Goal: Task Accomplishment & Management: Manage account settings

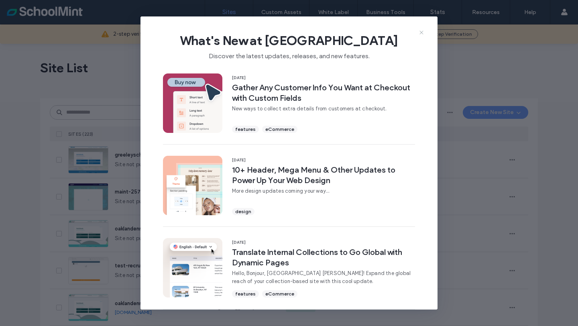
click at [423, 33] on icon at bounding box center [421, 32] width 6 height 6
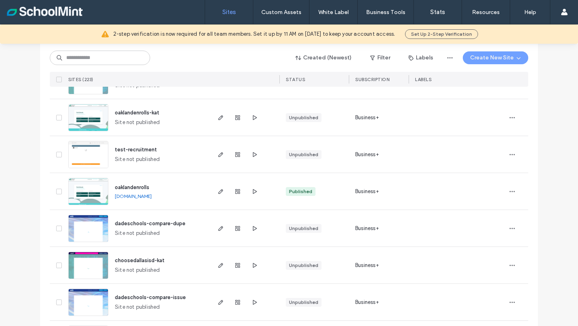
scroll to position [104, 0]
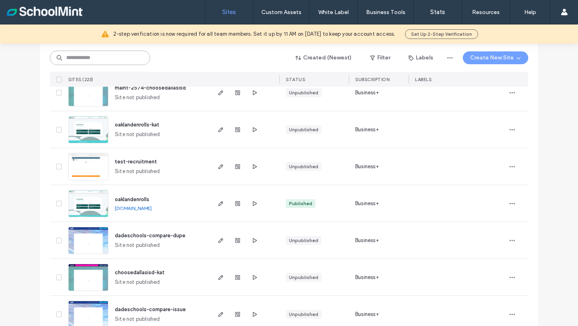
click at [94, 60] on input at bounding box center [100, 58] width 100 height 14
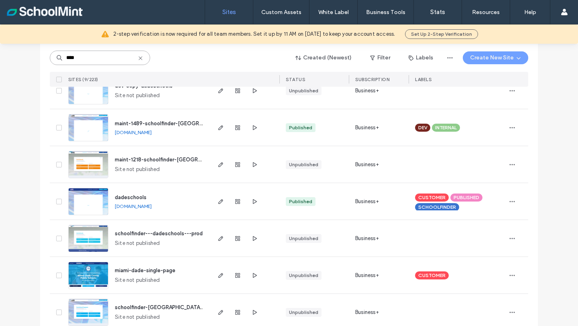
scroll to position [157, 0]
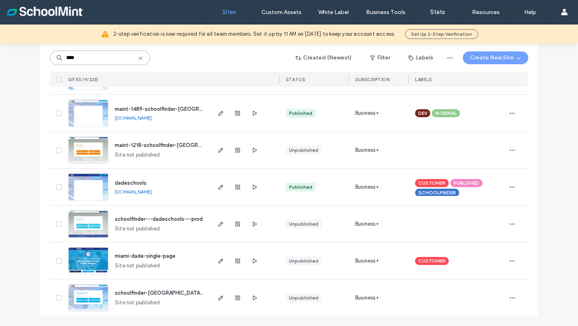
type input "****"
click at [152, 190] on link "[DOMAIN_NAME]" at bounding box center [133, 192] width 37 height 6
click at [218, 188] on icon "button" at bounding box center [221, 187] width 6 height 6
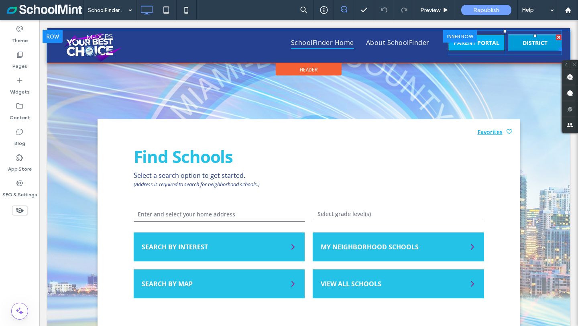
click at [525, 42] on span "DISTRICT" at bounding box center [535, 43] width 31 height 16
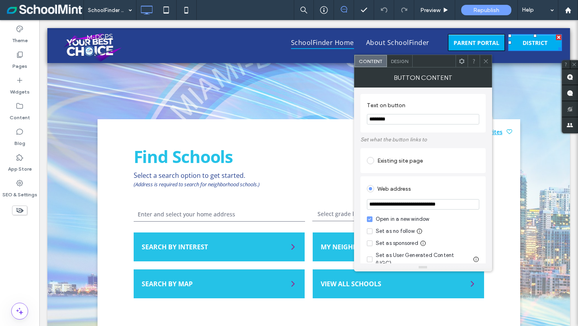
click at [405, 119] on input "********" at bounding box center [423, 119] width 112 height 10
click at [404, 121] on input "**********" at bounding box center [423, 119] width 112 height 10
type input "**********"
click at [331, 142] on div "Find Schools Select a search option to get started. (Address is required to sea…" at bounding box center [309, 223] width 423 height 208
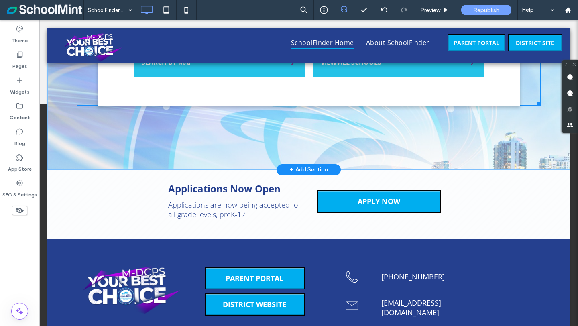
scroll to position [224, 0]
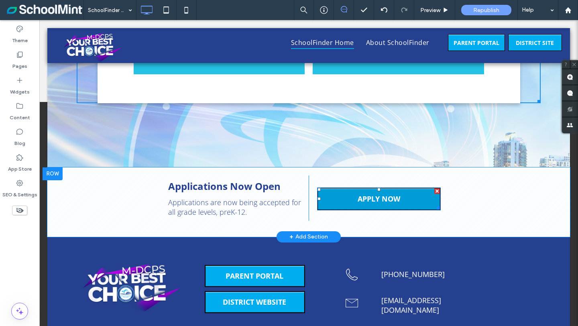
click at [342, 194] on link "APPLY NOW" at bounding box center [379, 199] width 124 height 23
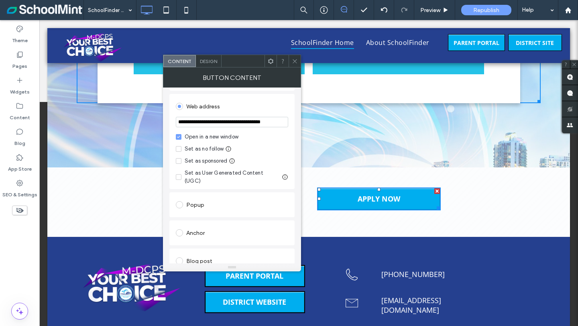
scroll to position [0, 0]
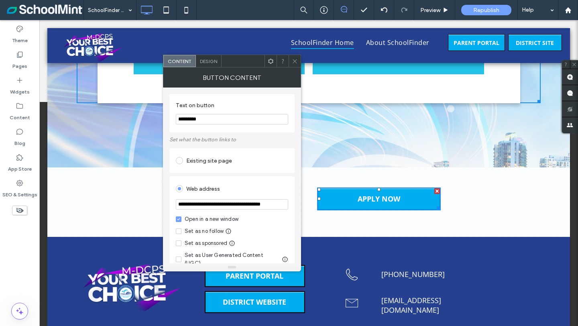
click at [206, 61] on span "Design" at bounding box center [208, 61] width 17 height 6
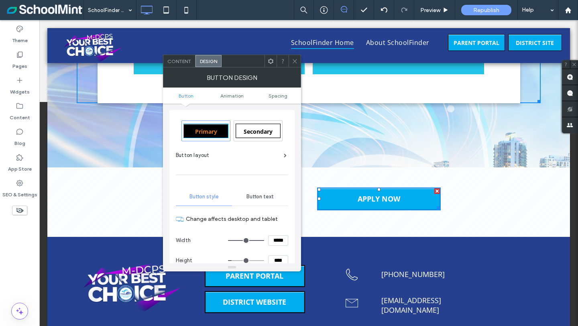
click at [183, 65] on div "Content" at bounding box center [179, 61] width 32 height 12
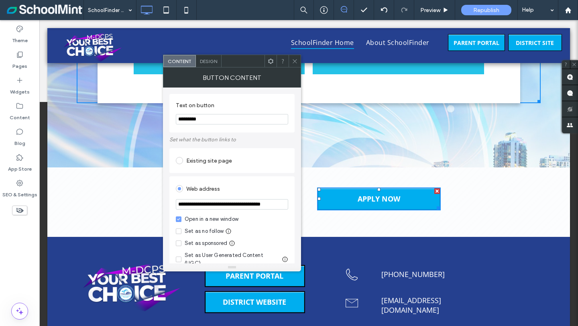
click at [297, 61] on icon at bounding box center [295, 61] width 6 height 6
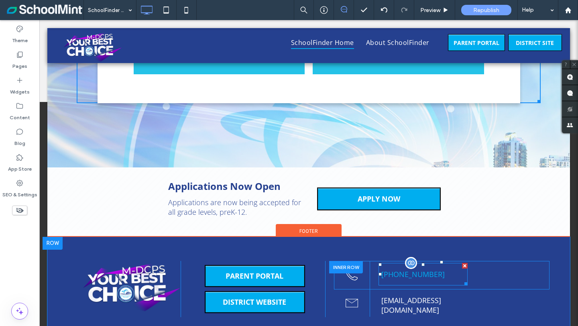
click at [405, 274] on span "[PHONE_NUMBER]" at bounding box center [413, 274] width 69 height 18
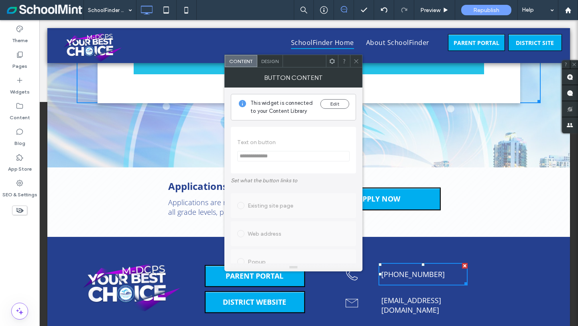
click at [359, 65] on span at bounding box center [356, 61] width 6 height 12
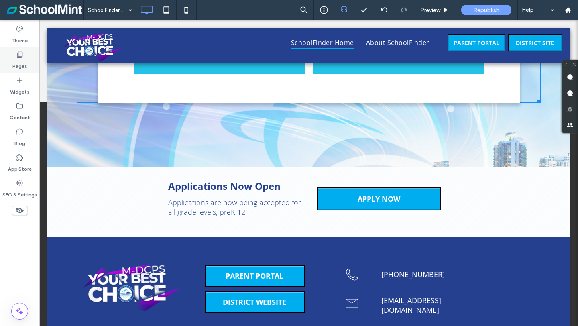
click at [21, 55] on icon at bounding box center [20, 55] width 8 height 8
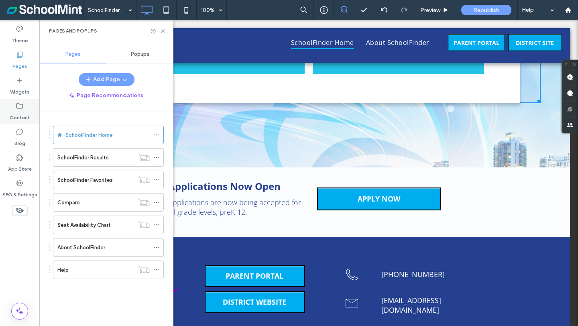
click at [20, 112] on label "Content" at bounding box center [20, 115] width 20 height 11
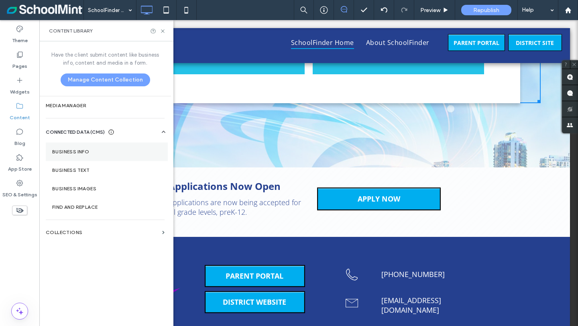
click at [78, 150] on label "Business Info" at bounding box center [106, 152] width 109 height 6
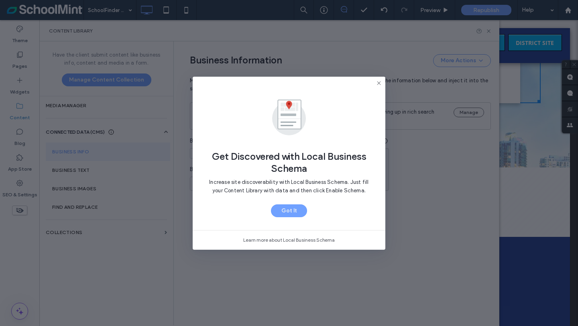
type input "**********"
click at [76, 169] on div "Get Discovered with Local Business Schema Increase site discoverability with Lo…" at bounding box center [289, 163] width 578 height 326
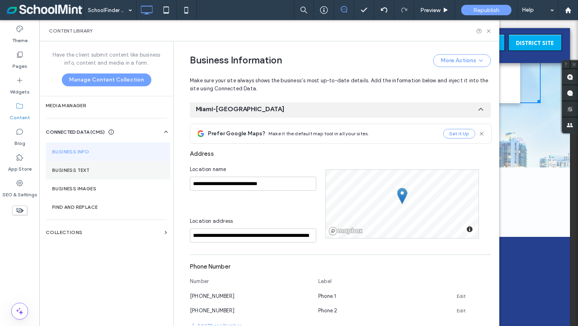
click at [76, 166] on section "Business Text" at bounding box center [108, 170] width 125 height 18
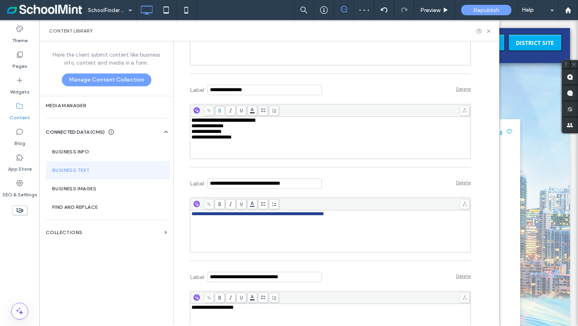
scroll to position [321, 0]
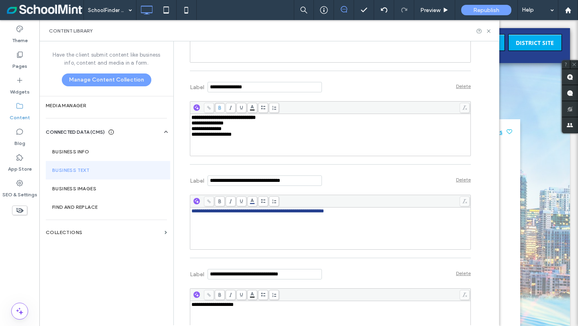
click at [226, 137] on span "**********" at bounding box center [212, 134] width 40 height 5
click at [247, 137] on div "**********" at bounding box center [331, 135] width 278 height 6
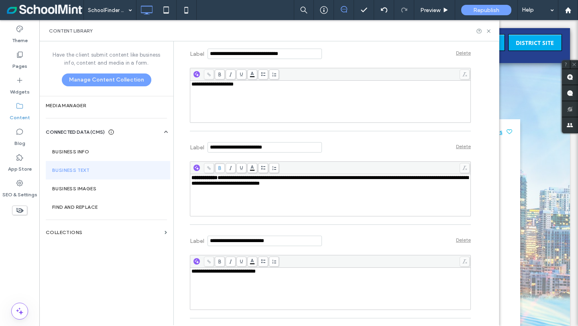
scroll to position [560, 0]
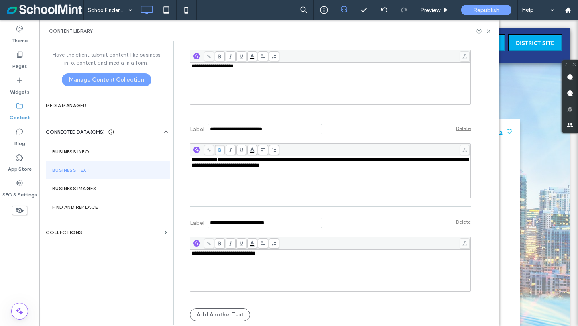
click at [87, 294] on div "Have the client submit content like business info, content and media in a form.…" at bounding box center [106, 182] width 134 height 283
click at [70, 187] on label "Business Images" at bounding box center [108, 189] width 112 height 6
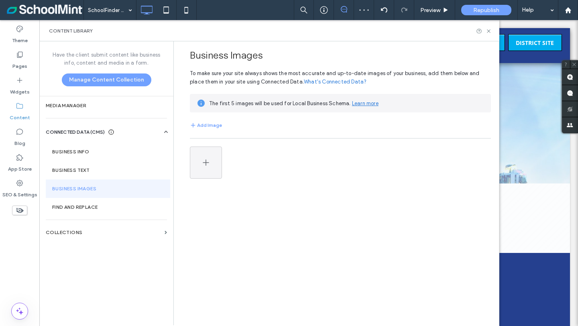
scroll to position [0, 0]
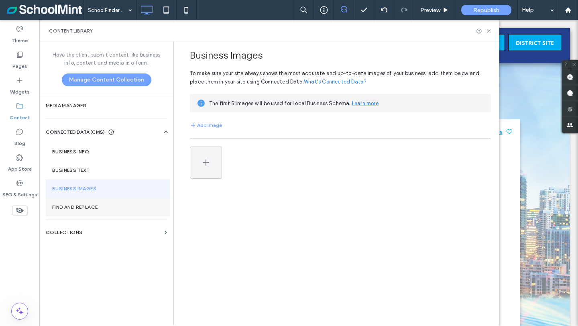
click at [71, 207] on label "Find and Replace" at bounding box center [108, 207] width 112 height 6
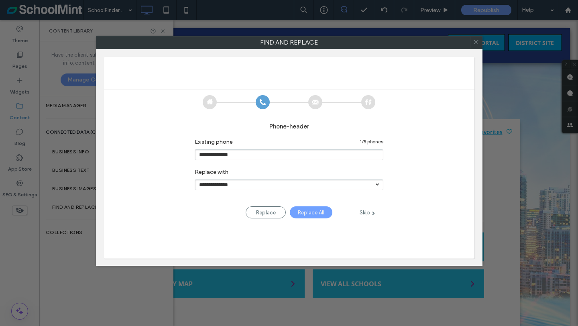
click at [369, 213] on div "Skip" at bounding box center [367, 212] width 32 height 9
type input "**********"
click at [369, 213] on div "Skip" at bounding box center [367, 212] width 32 height 9
type input "**********"
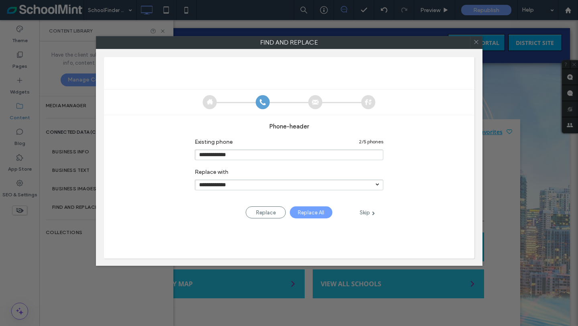
type input "**********"
click at [65, 261] on div "**********" at bounding box center [289, 163] width 578 height 326
click at [71, 237] on div "**********" at bounding box center [289, 163] width 578 height 326
click at [478, 41] on use at bounding box center [476, 42] width 4 height 4
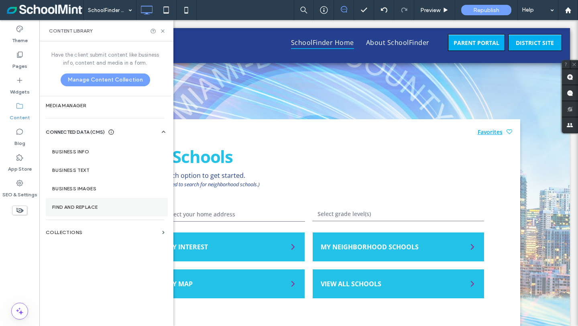
click at [88, 206] on label "Find and Replace" at bounding box center [106, 207] width 109 height 6
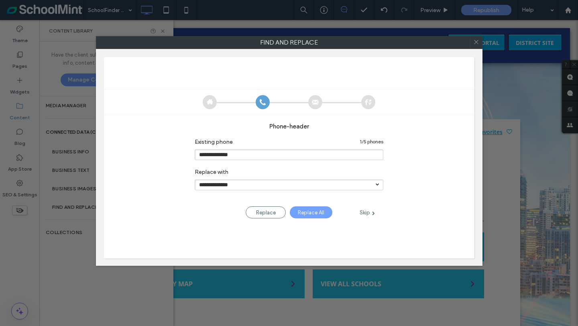
click at [370, 214] on div "Skip" at bounding box center [367, 212] width 32 height 9
type input "**********"
click at [370, 214] on div "Skip" at bounding box center [367, 212] width 32 height 9
type input "**********"
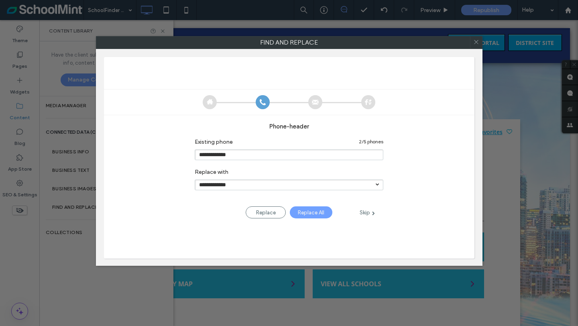
type input "**********"
click at [370, 214] on div "Skip" at bounding box center [367, 212] width 32 height 9
type input "**********"
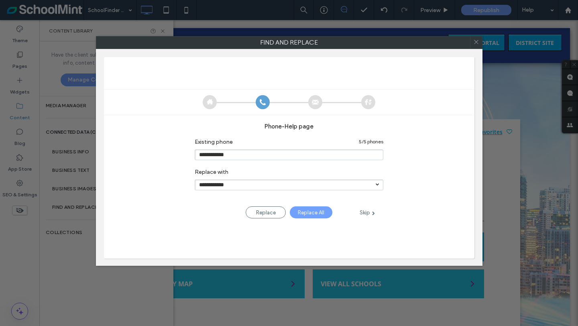
click at [371, 213] on div "Skip" at bounding box center [367, 212] width 32 height 9
type input "**********"
click at [371, 213] on div "Skip" at bounding box center [367, 212] width 32 height 9
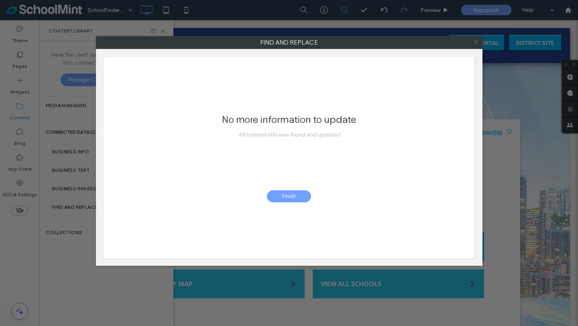
click at [478, 43] on icon at bounding box center [477, 42] width 12 height 12
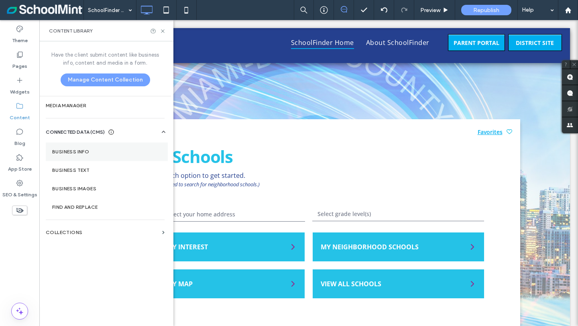
click at [71, 149] on label "Business Info" at bounding box center [106, 152] width 109 height 6
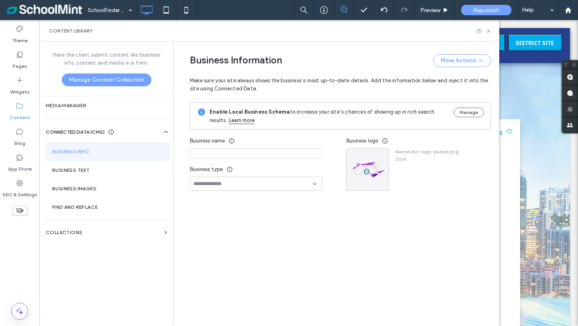
type input "**********"
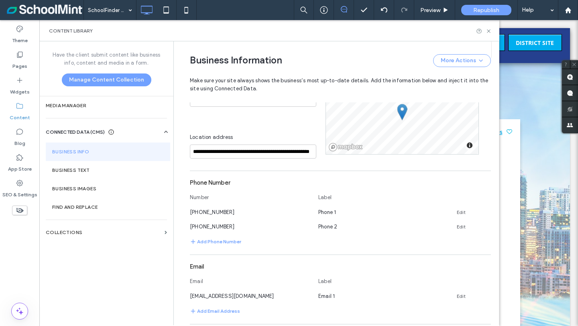
scroll to position [183, 0]
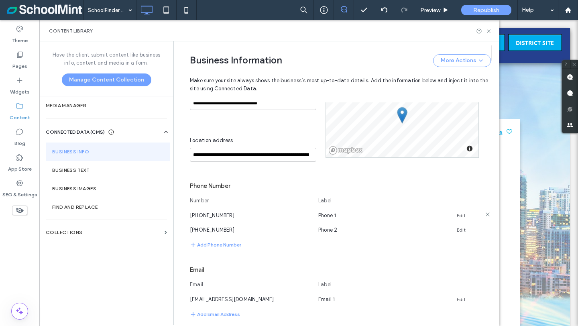
click at [457, 216] on link "Edit" at bounding box center [461, 215] width 9 height 6
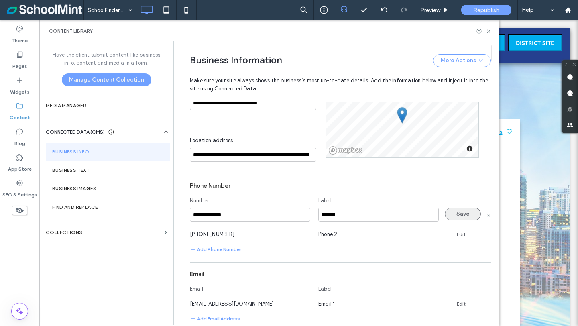
type input "**********"
click at [464, 216] on button "Save" at bounding box center [463, 214] width 36 height 13
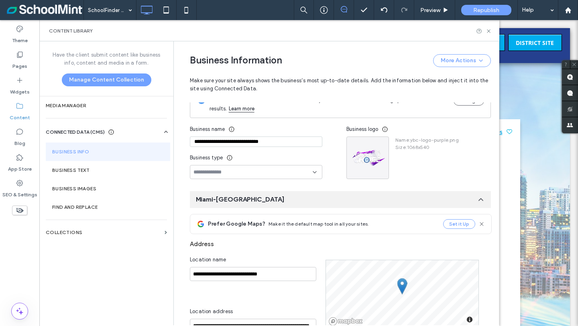
scroll to position [0, 0]
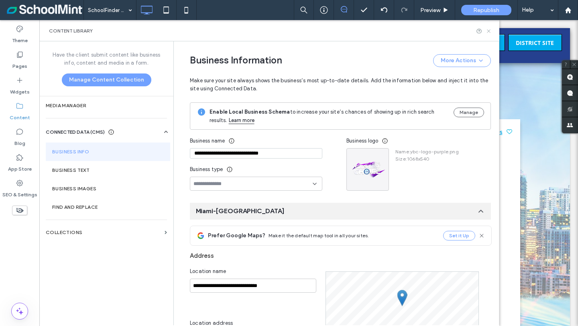
click at [489, 29] on icon at bounding box center [489, 31] width 6 height 6
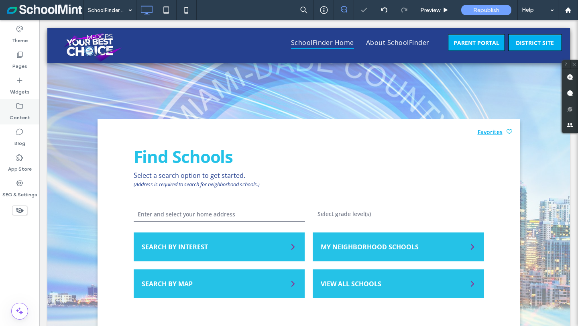
click at [18, 115] on label "Content" at bounding box center [20, 115] width 20 height 11
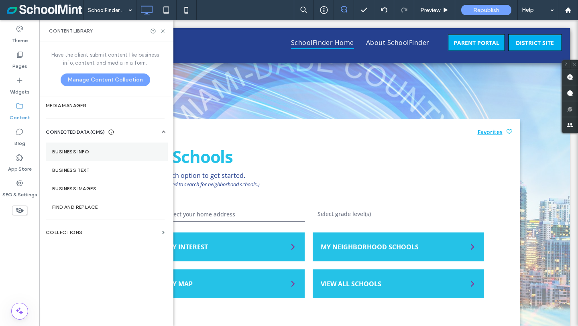
click at [80, 151] on label "Business Info" at bounding box center [106, 152] width 109 height 6
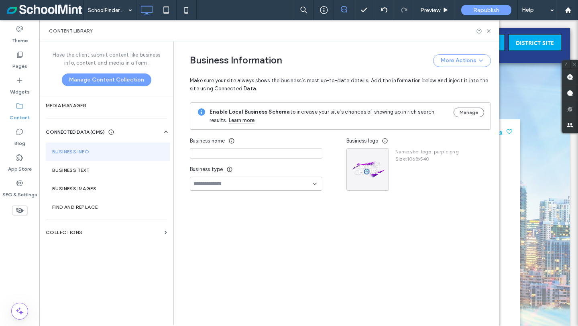
type input "**********"
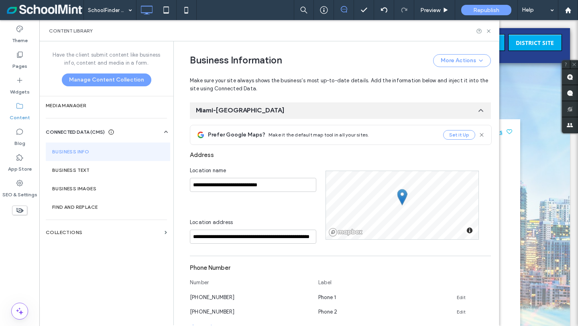
scroll to position [102, 0]
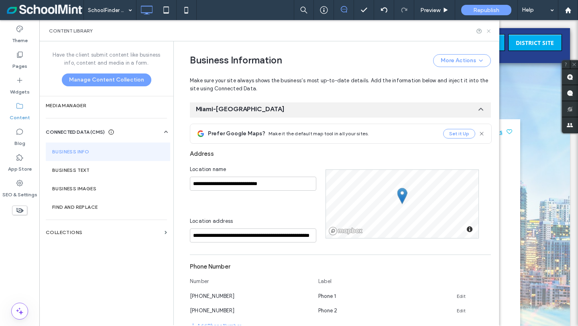
click at [488, 30] on use at bounding box center [488, 30] width 3 height 3
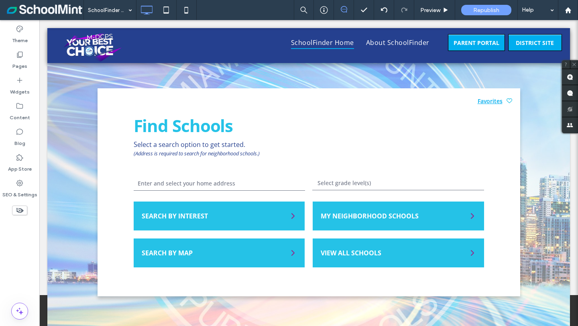
scroll to position [0, 0]
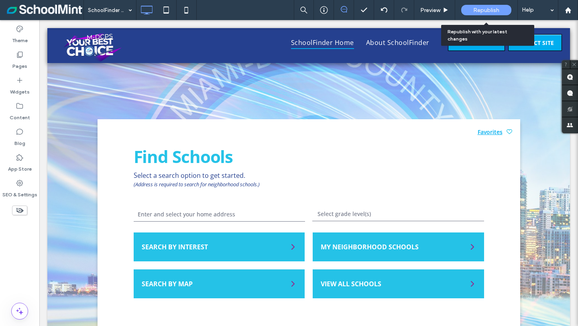
click at [477, 10] on span "Republish" at bounding box center [487, 10] width 26 height 7
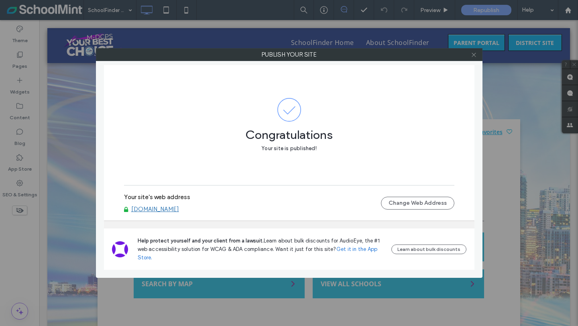
click at [475, 57] on icon at bounding box center [474, 55] width 6 height 6
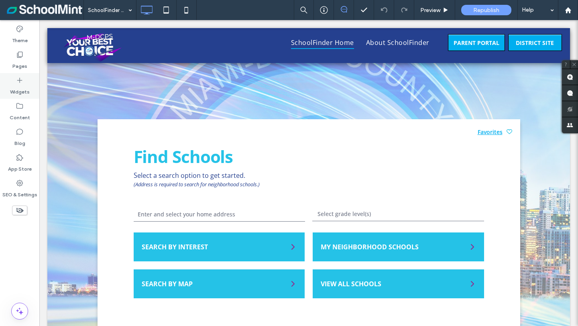
click at [20, 88] on label "Widgets" at bounding box center [20, 89] width 20 height 11
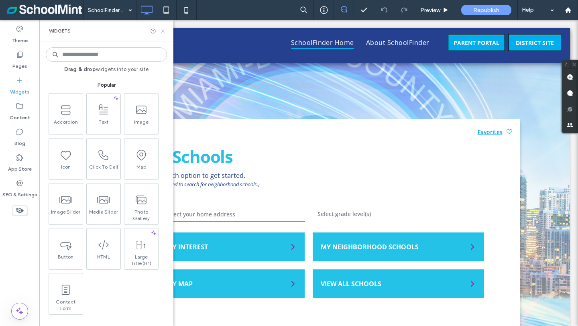
click at [163, 30] on icon at bounding box center [163, 31] width 6 height 6
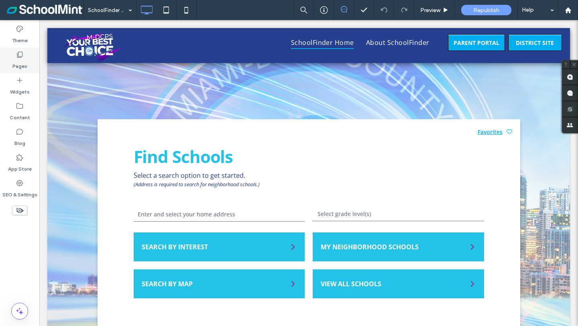
click at [19, 57] on use at bounding box center [20, 55] width 6 height 6
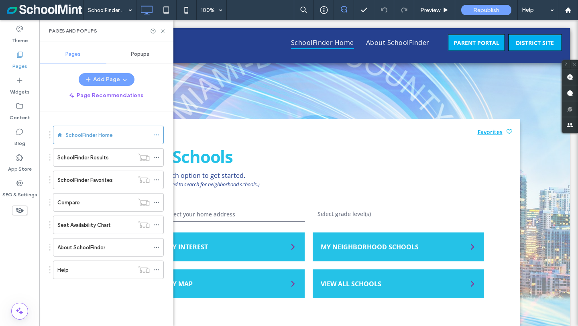
click at [21, 271] on div "Theme Pages Widgets Content Blog App Store SEO & Settings" at bounding box center [19, 173] width 39 height 306
click at [163, 29] on icon at bounding box center [163, 31] width 6 height 6
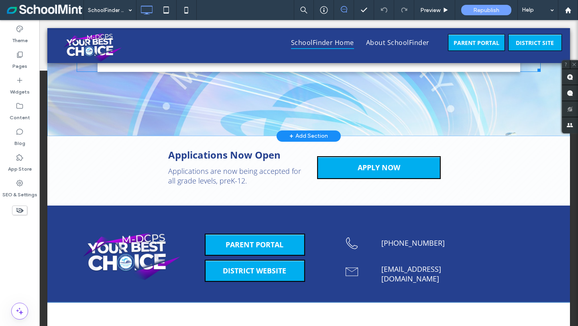
scroll to position [259, 0]
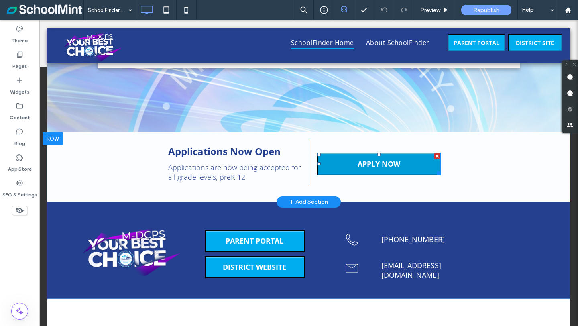
click at [355, 165] on span "APPLY NOW" at bounding box center [379, 164] width 48 height 18
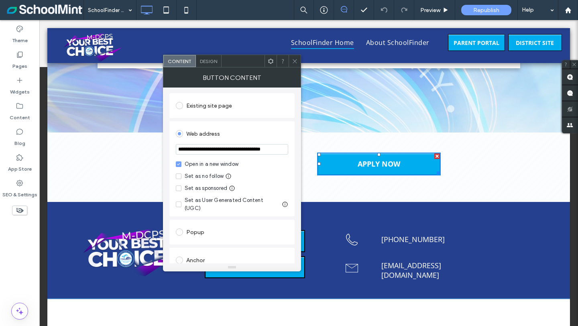
scroll to position [0, 0]
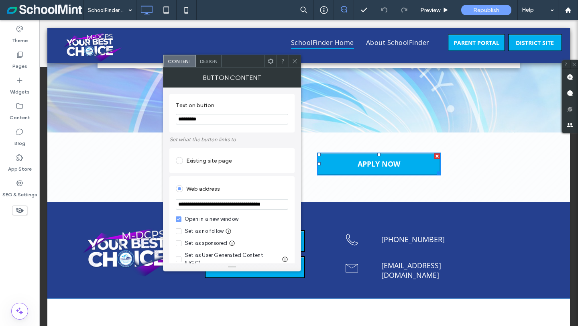
click at [294, 63] on icon at bounding box center [295, 61] width 6 height 6
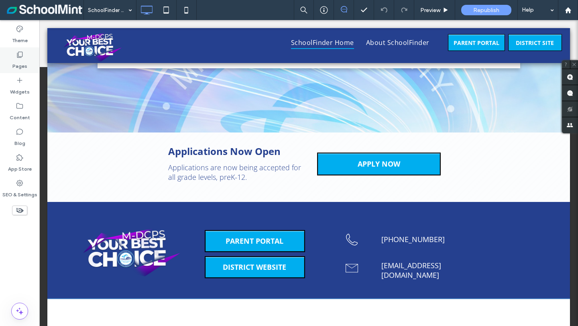
click at [16, 67] on label "Pages" at bounding box center [19, 64] width 15 height 11
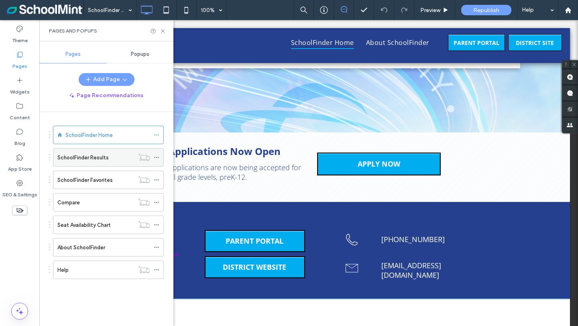
click at [68, 156] on label "SchoolFinder Results" at bounding box center [82, 158] width 51 height 14
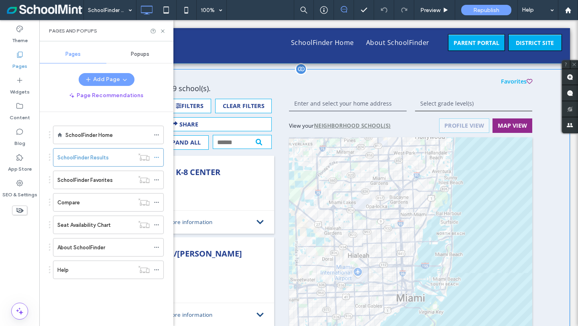
click at [260, 220] on span at bounding box center [313, 271] width 514 height 404
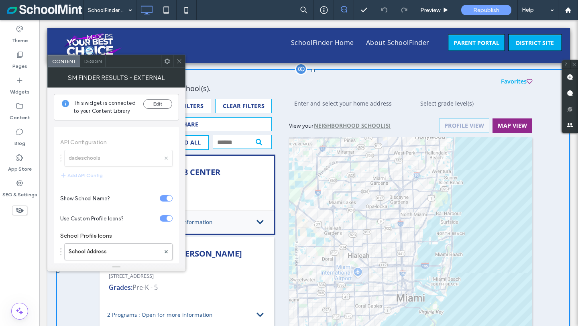
click at [259, 222] on div "4 Programs : Open for more information" at bounding box center [186, 221] width 159 height 7
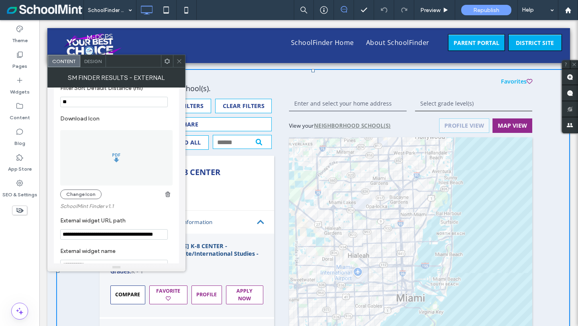
scroll to position [808, 0]
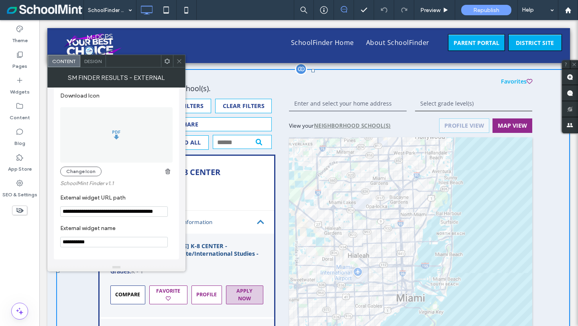
click at [241, 296] on div "button" at bounding box center [245, 295] width 37 height 18
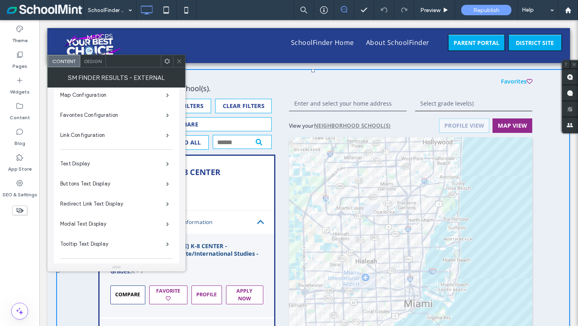
scroll to position [532, 0]
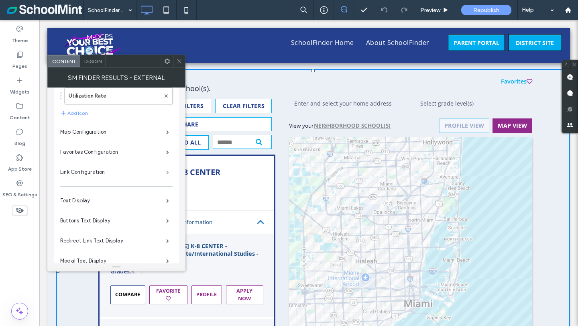
click at [169, 172] on span at bounding box center [167, 172] width 3 height 4
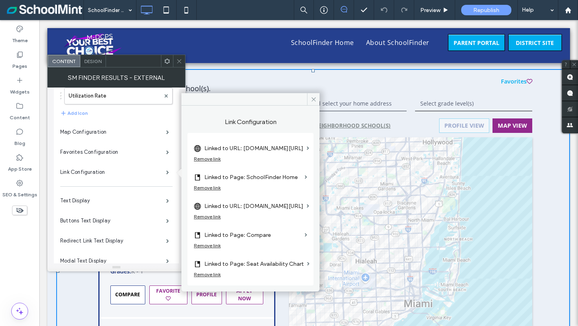
click at [254, 205] on label "Linked to URL: [DOMAIN_NAME][URL]" at bounding box center [253, 206] width 99 height 15
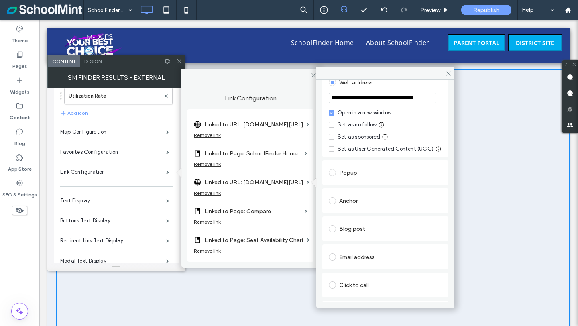
scroll to position [0, 0]
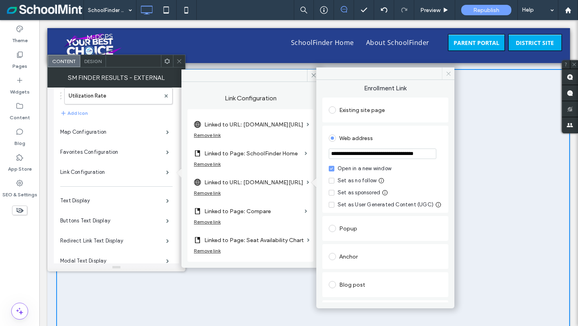
click at [450, 73] on icon at bounding box center [449, 74] width 6 height 6
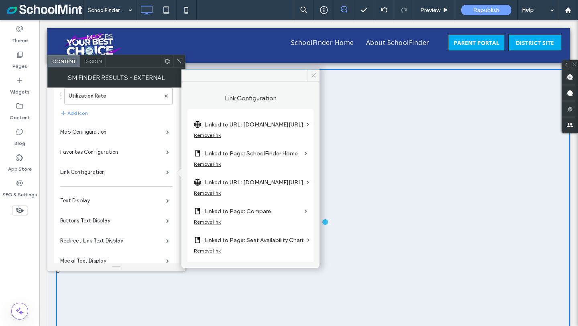
click at [314, 76] on icon at bounding box center [314, 75] width 6 height 6
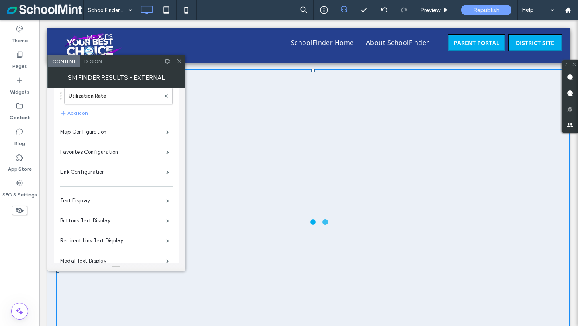
click at [180, 62] on use at bounding box center [179, 61] width 4 height 4
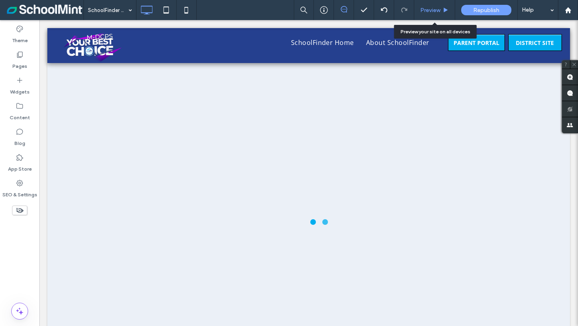
click at [428, 8] on span "Preview" at bounding box center [430, 10] width 20 height 7
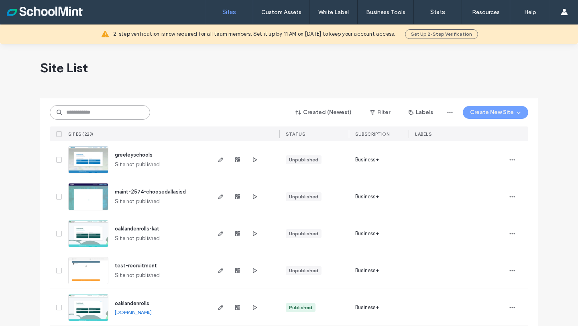
click at [98, 111] on input at bounding box center [100, 112] width 100 height 14
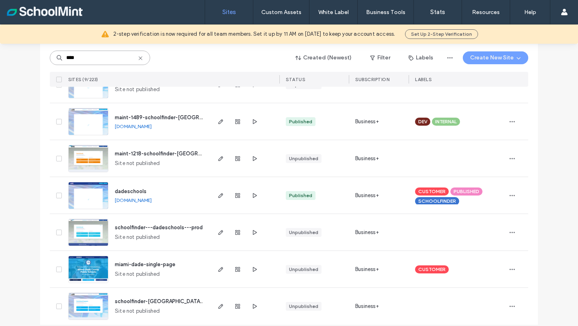
scroll to position [157, 0]
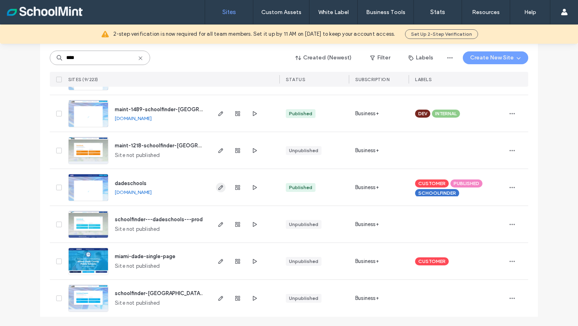
type input "****"
click at [219, 188] on use "button" at bounding box center [220, 187] width 5 height 5
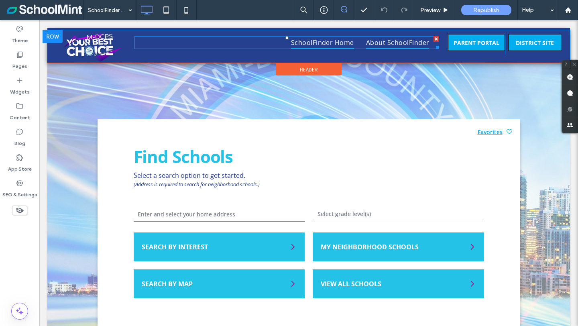
click at [385, 42] on span "About SchoolFinder" at bounding box center [397, 42] width 63 height 13
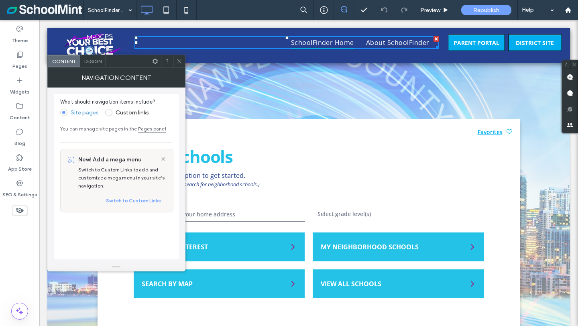
click at [93, 66] on div "Design" at bounding box center [93, 61] width 26 height 12
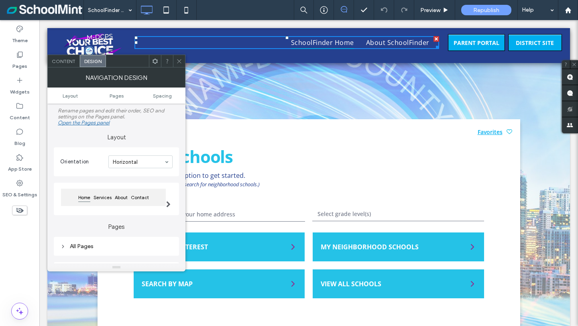
click at [65, 65] on div "Content" at bounding box center [64, 61] width 32 height 12
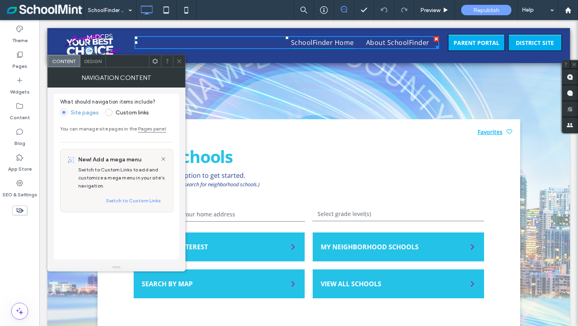
click at [151, 128] on link "Pages panel" at bounding box center [152, 129] width 28 height 6
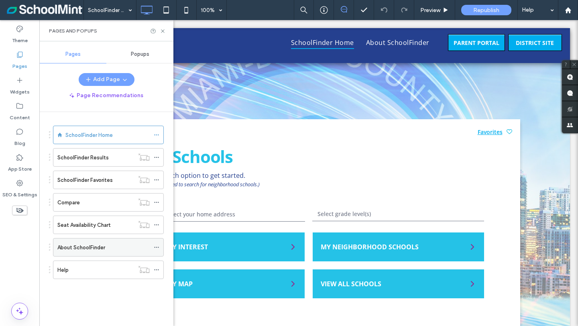
click at [94, 247] on label "About SchoolFinder" at bounding box center [81, 248] width 48 height 14
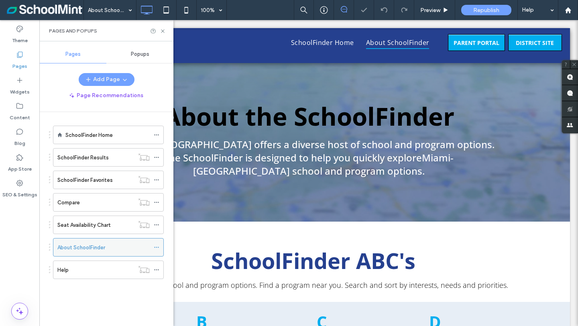
click at [154, 247] on use at bounding box center [156, 247] width 4 height 1
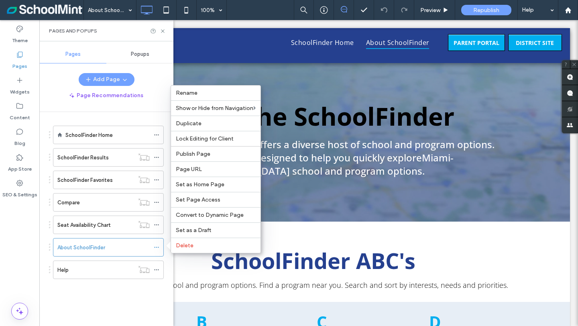
click at [111, 295] on div "SchoolFinder Home SchoolFinder Results SchoolFinder Favorites Compare Seat Avai…" at bounding box center [106, 210] width 115 height 177
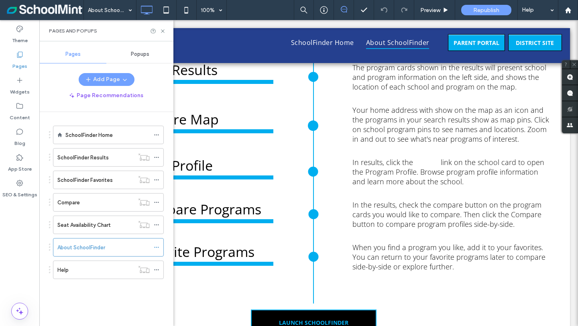
scroll to position [549, 0]
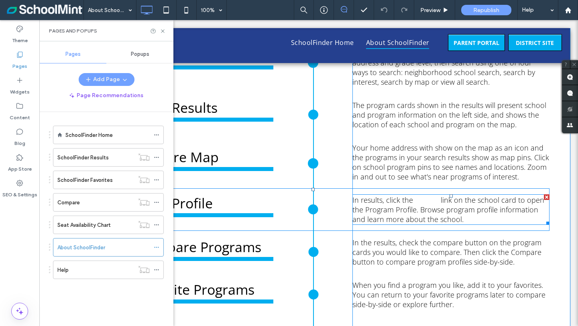
click at [419, 201] on span "Profile" at bounding box center [427, 200] width 24 height 10
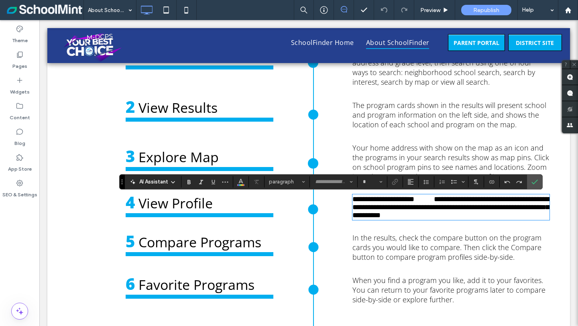
type input "*********"
type input "**"
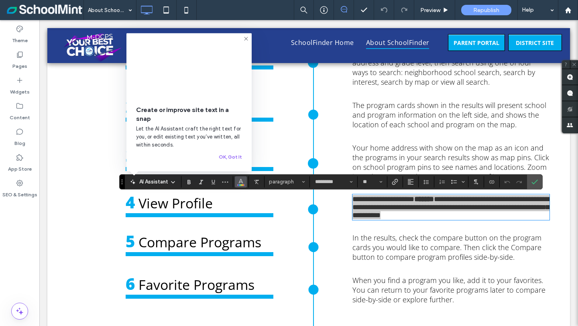
click at [241, 181] on use "Color" at bounding box center [241, 181] width 4 height 4
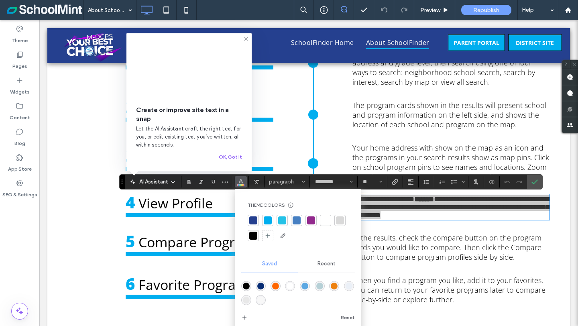
click at [325, 265] on span "Recent" at bounding box center [327, 264] width 18 height 6
click at [277, 286] on div "rgba(0, 0, 0, 1)" at bounding box center [275, 286] width 7 height 7
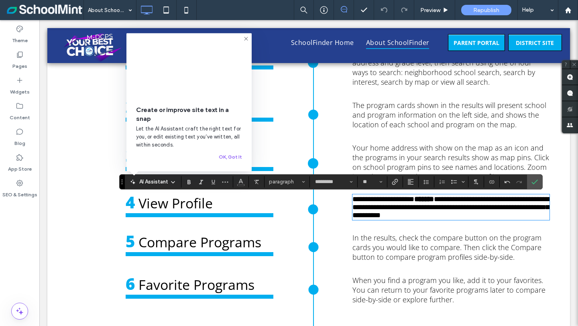
click at [496, 235] on div "In the results, check the compare button on the program cards you would like to…" at bounding box center [451, 247] width 197 height 43
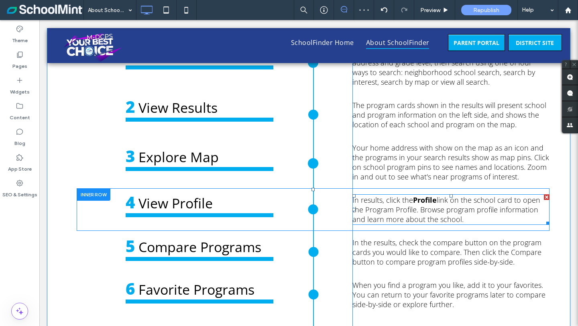
click at [437, 208] on span "link on the school card to open the Program Profile. Browse program profile inf…" at bounding box center [447, 209] width 188 height 29
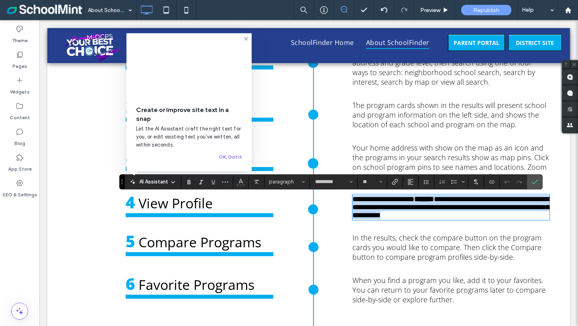
click at [434, 202] on strong "*******" at bounding box center [424, 199] width 20 height 7
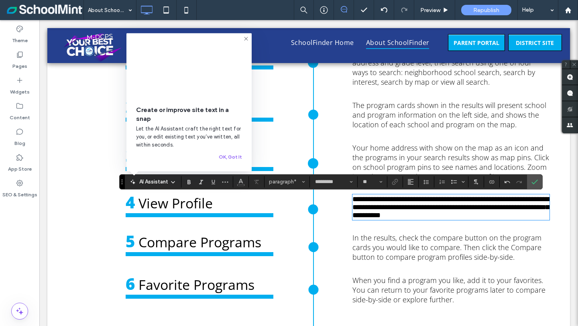
click at [391, 219] on span "**********" at bounding box center [451, 207] width 197 height 23
click at [535, 179] on icon "Confirm" at bounding box center [535, 182] width 6 height 6
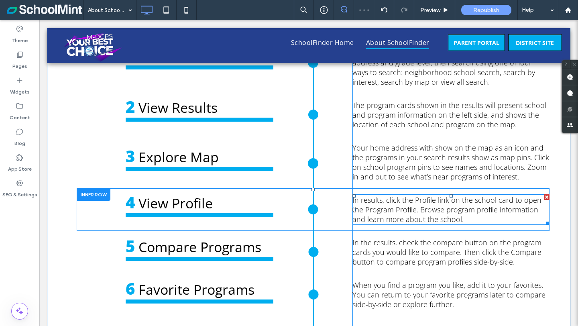
click at [461, 209] on span "In results, click the Profile link on the school card to open the Program Profi…" at bounding box center [447, 209] width 189 height 29
type input "*********"
type input "**"
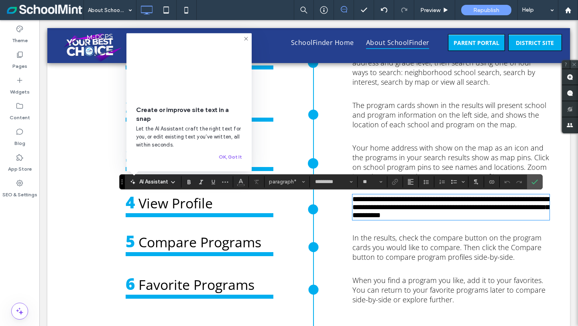
click at [574, 65] on use at bounding box center [575, 65] width 4 height 4
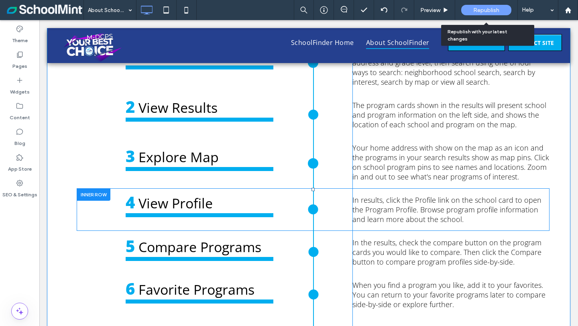
click at [481, 8] on span "Republish" at bounding box center [487, 10] width 26 height 7
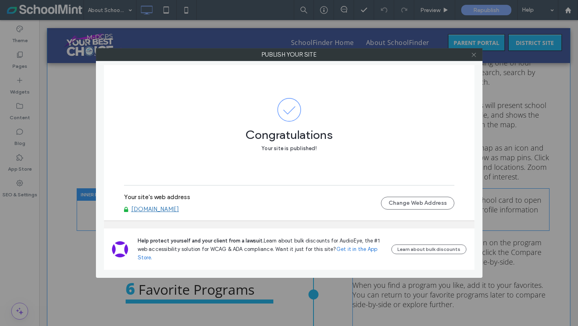
click at [474, 55] on icon at bounding box center [474, 55] width 6 height 6
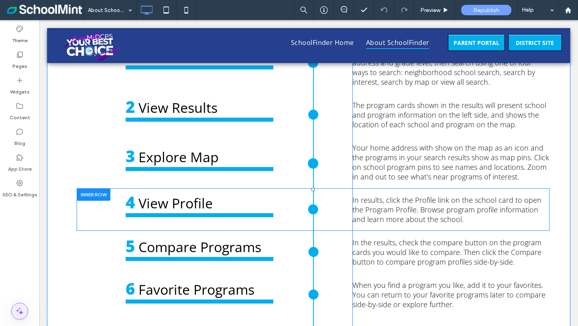
click at [19, 313] on icon at bounding box center [20, 311] width 10 height 10
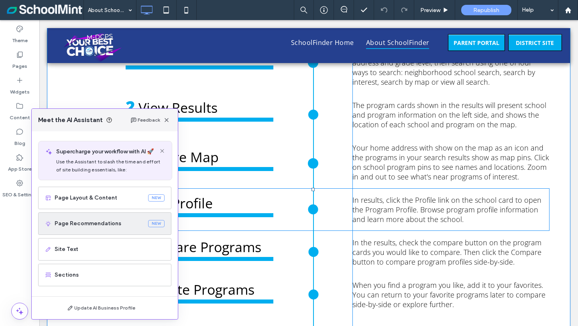
click at [81, 223] on span "Page Recommendations" at bounding box center [100, 224] width 90 height 8
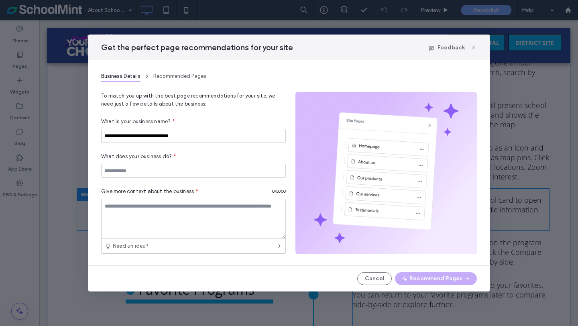
click at [474, 47] on use at bounding box center [474, 48] width 4 height 4
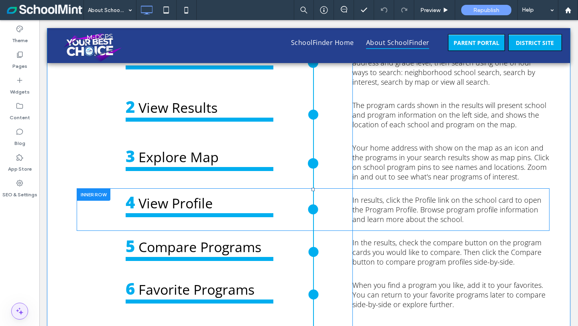
click at [15, 314] on icon at bounding box center [20, 311] width 10 height 10
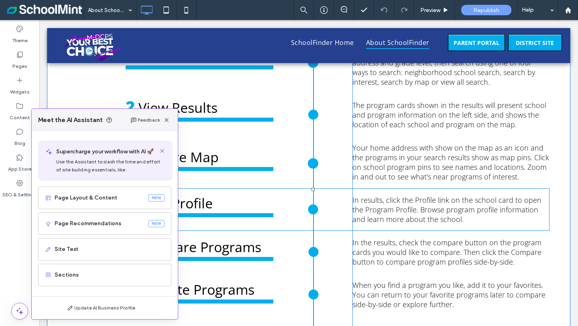
click at [7, 261] on div "Theme Pages Widgets Content Blog App Store SEO & Settings" at bounding box center [19, 173] width 39 height 306
click at [165, 121] on use "button" at bounding box center [167, 120] width 4 height 4
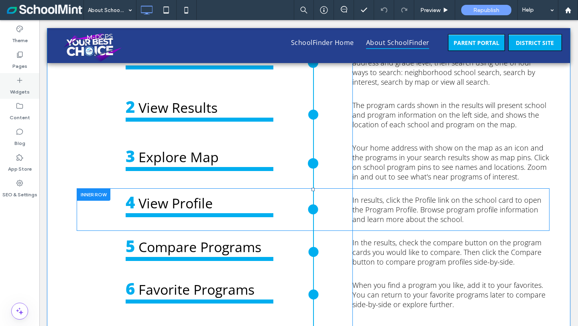
click at [19, 85] on label "Widgets" at bounding box center [20, 89] width 20 height 11
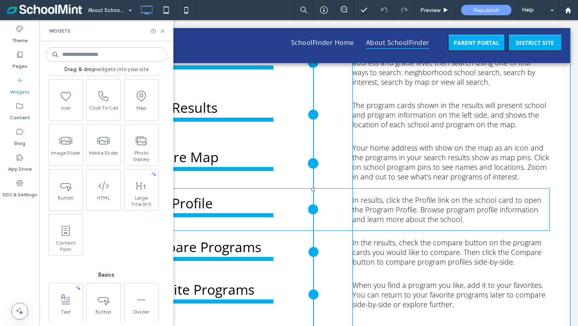
scroll to position [0, 0]
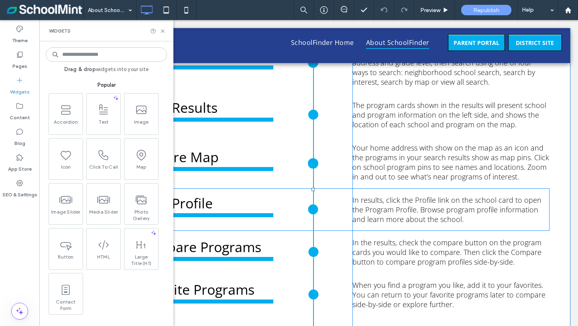
click at [17, 243] on div "Theme Pages Widgets Content Blog App Store SEO & Settings" at bounding box center [19, 173] width 39 height 306
click at [16, 54] on icon at bounding box center [20, 55] width 8 height 8
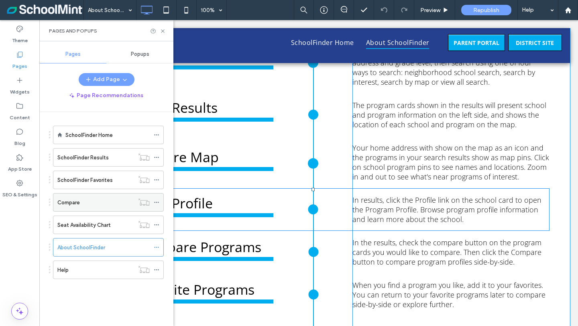
click at [70, 204] on label "Compare" at bounding box center [68, 203] width 22 height 14
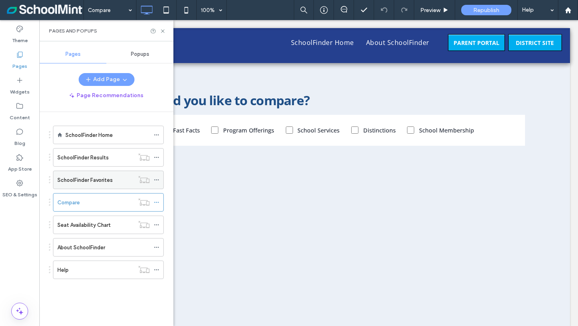
click at [73, 184] on div "SchoolFinder Favorites" at bounding box center [95, 180] width 77 height 18
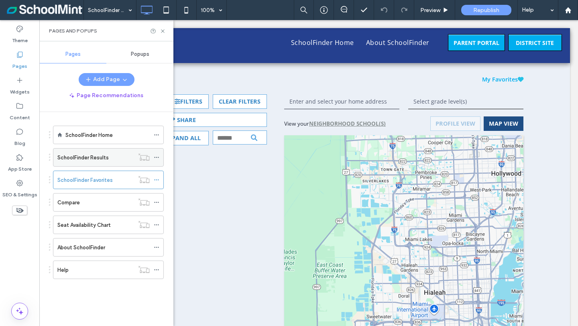
click at [83, 159] on label "SchoolFinder Results" at bounding box center [82, 158] width 51 height 14
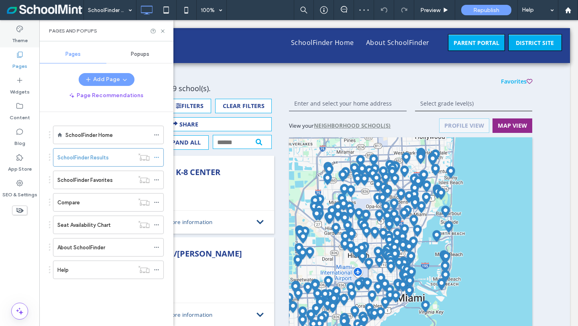
click at [17, 34] on label "Theme" at bounding box center [20, 38] width 16 height 11
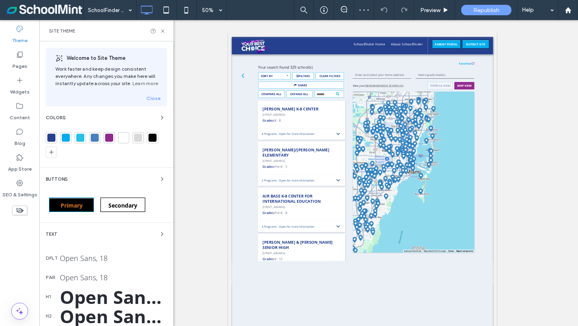
click at [18, 29] on icon at bounding box center [20, 29] width 8 height 8
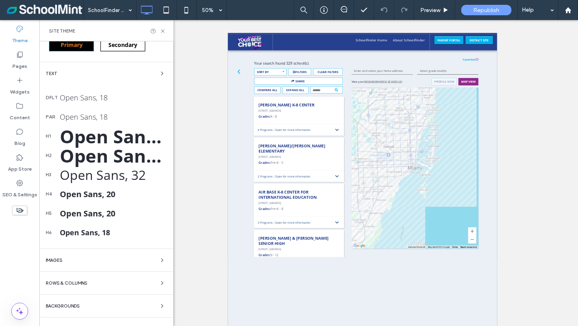
scroll to position [175, 0]
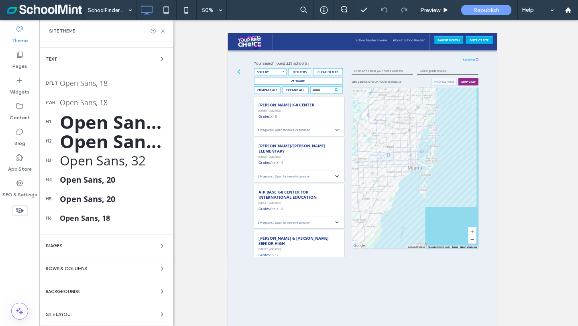
click at [100, 290] on div "Backgrounds" at bounding box center [106, 292] width 121 height 10
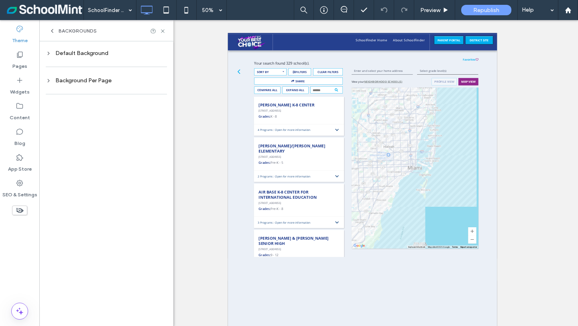
scroll to position [0, 0]
click at [52, 31] on icon at bounding box center [52, 31] width 6 height 6
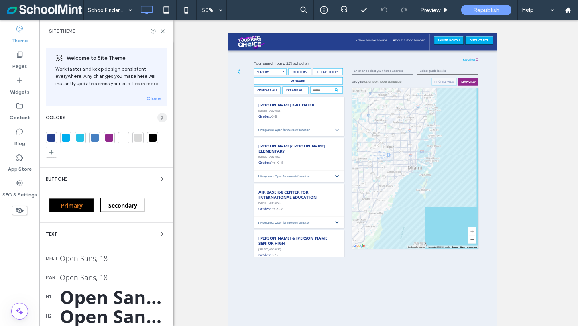
click at [159, 116] on icon "button" at bounding box center [162, 117] width 6 height 6
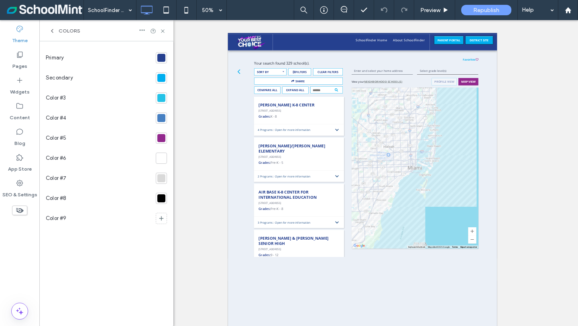
click at [161, 59] on div at bounding box center [161, 58] width 8 height 8
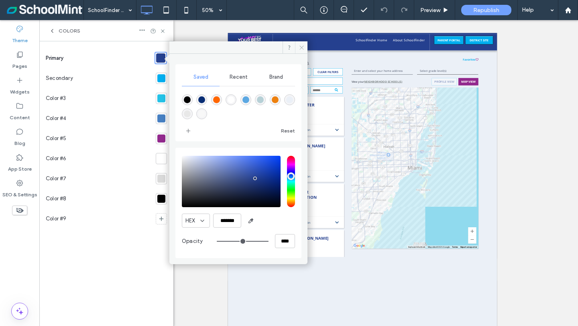
click at [300, 48] on icon at bounding box center [302, 48] width 6 height 6
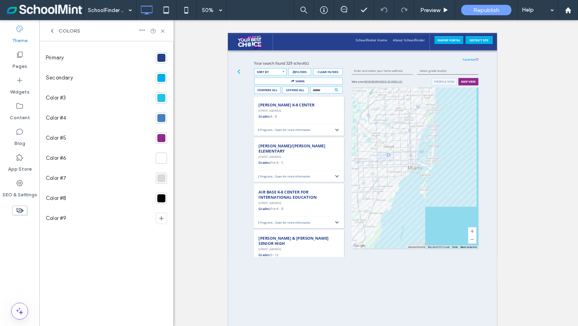
click at [164, 57] on div at bounding box center [161, 58] width 8 height 8
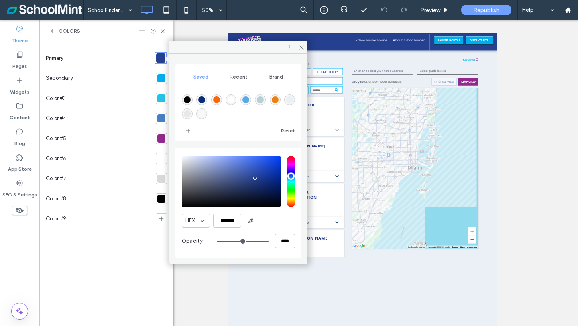
click at [164, 78] on div at bounding box center [161, 78] width 8 height 8
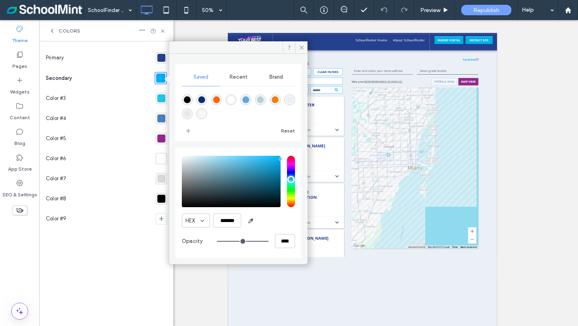
click at [161, 97] on div at bounding box center [161, 98] width 8 height 8
click at [159, 117] on div at bounding box center [161, 118] width 8 height 8
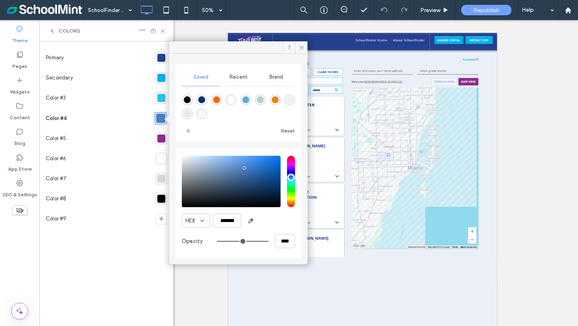
click at [160, 138] on div at bounding box center [161, 139] width 8 height 8
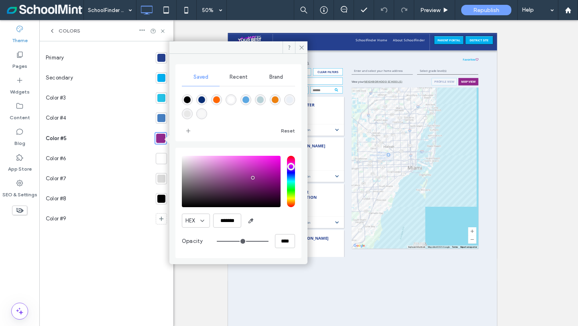
click at [159, 200] on div at bounding box center [161, 199] width 8 height 8
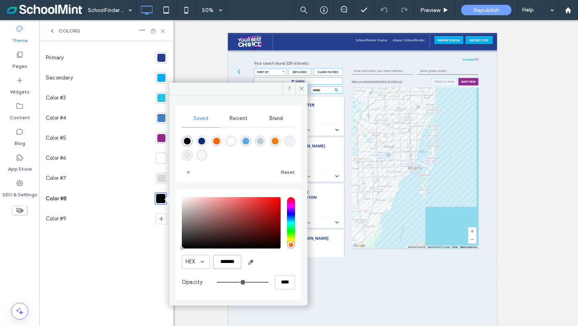
click at [223, 263] on input "*******" at bounding box center [227, 262] width 28 height 14
click at [159, 180] on div at bounding box center [161, 178] width 8 height 8
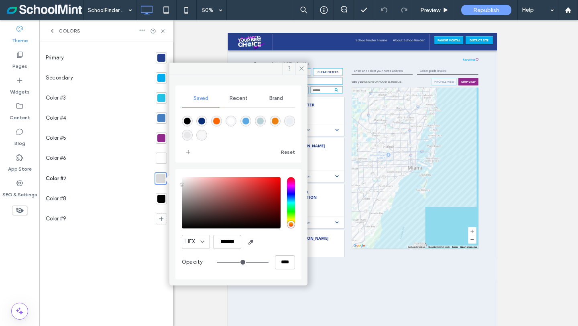
click at [163, 158] on div at bounding box center [161, 158] width 8 height 8
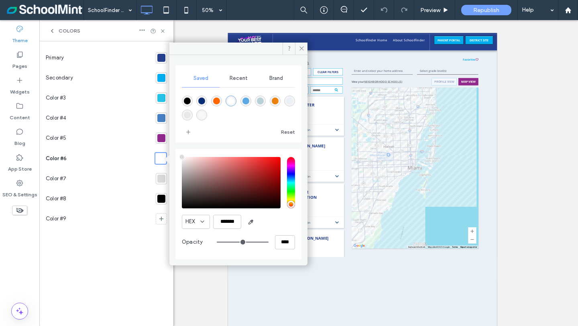
click at [163, 78] on div at bounding box center [161, 78] width 8 height 8
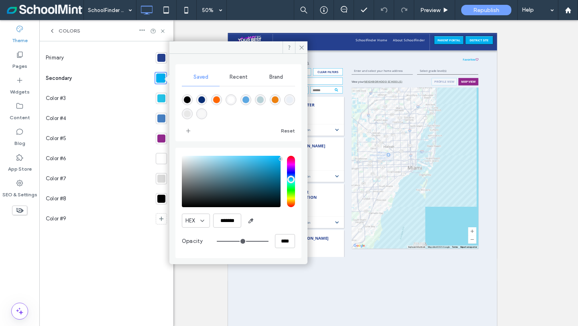
click at [163, 97] on div at bounding box center [161, 98] width 8 height 8
click at [163, 116] on div at bounding box center [161, 118] width 8 height 8
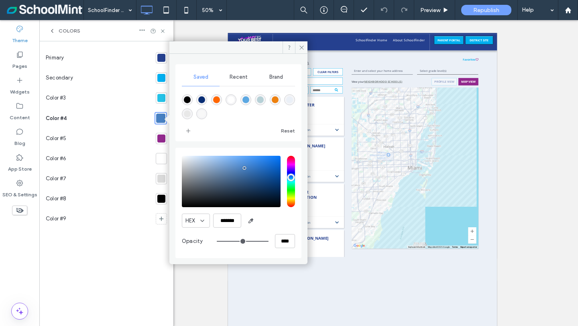
click at [163, 135] on div at bounding box center [161, 139] width 8 height 8
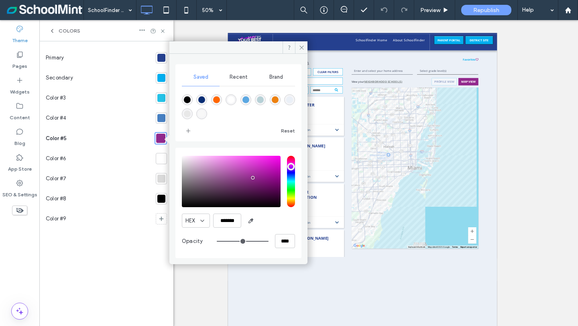
click at [159, 76] on div at bounding box center [161, 78] width 8 height 8
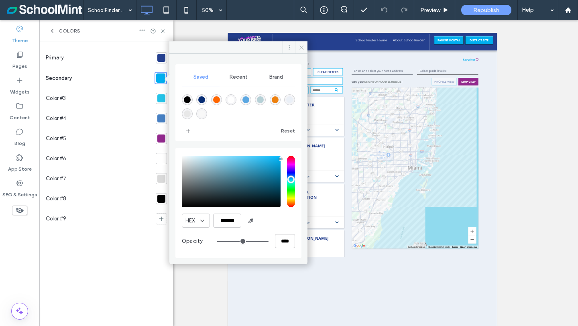
click at [303, 48] on icon at bounding box center [302, 48] width 6 height 6
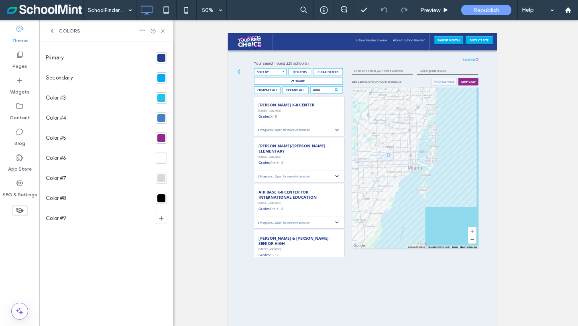
click at [53, 30] on icon at bounding box center [52, 31] width 6 height 6
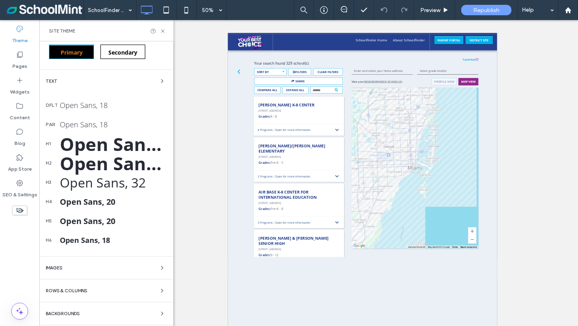
scroll to position [175, 0]
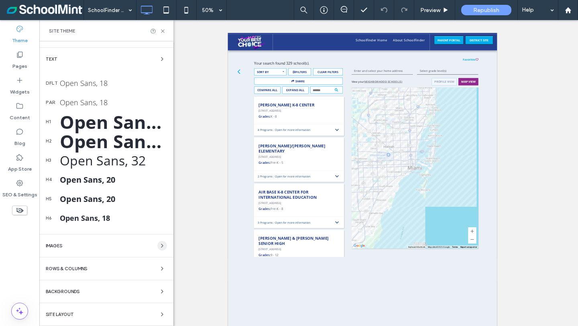
click at [159, 245] on icon "button" at bounding box center [162, 246] width 6 height 6
click at [55, 247] on span "Images" at bounding box center [54, 246] width 16 height 4
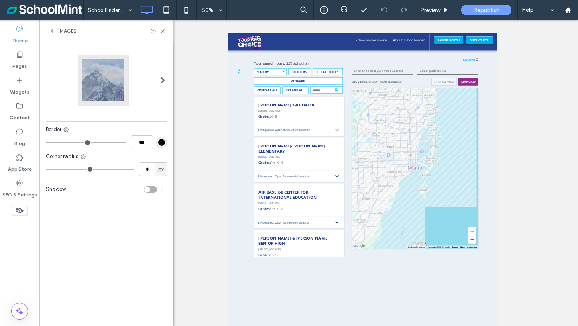
click at [71, 270] on div "Border *** Corner radius * px Shadow" at bounding box center [106, 183] width 134 height 285
click at [52, 30] on use at bounding box center [52, 30] width 2 height 3
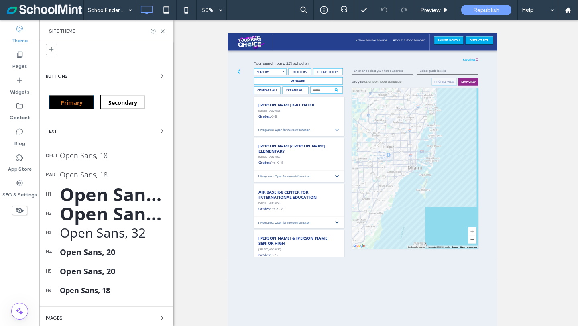
scroll to position [175, 0]
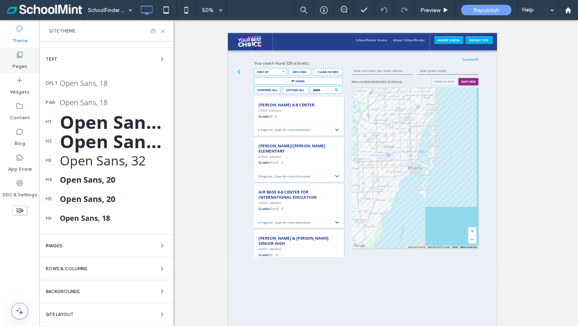
click at [22, 57] on icon at bounding box center [20, 55] width 8 height 8
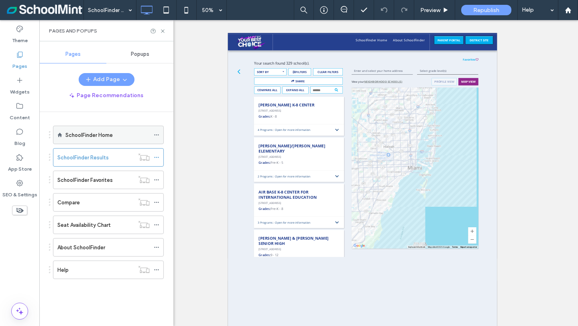
click at [89, 137] on label "SchoolFinder Home" at bounding box center [88, 135] width 47 height 14
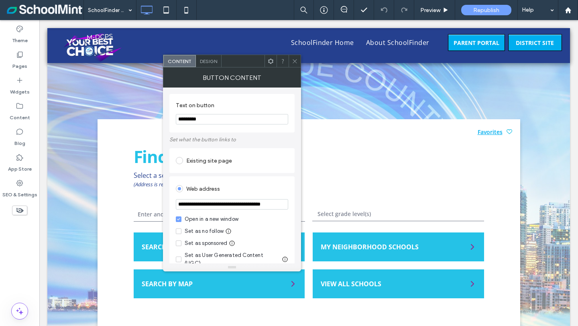
click at [249, 206] on input "**********" at bounding box center [232, 204] width 112 height 10
click at [249, 206] on input "**********" at bounding box center [232, 204] width 112 height 11
paste input "url"
type input "**********"
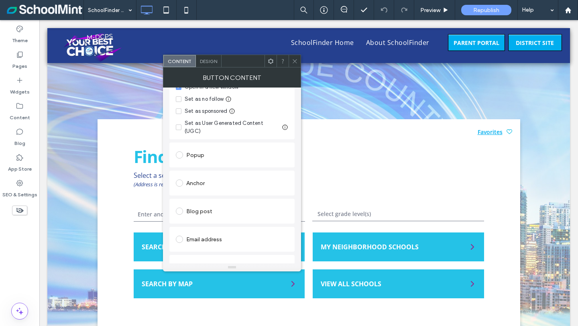
scroll to position [170, 0]
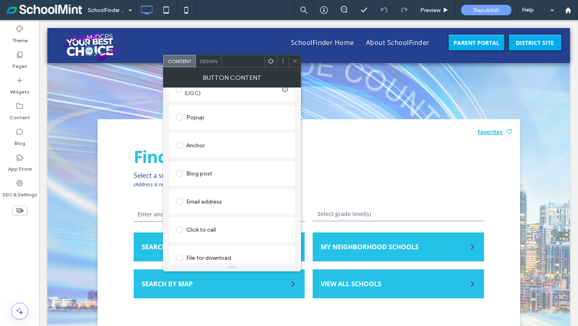
click at [378, 132] on div "Find Schools Select a search option to get started. (Address is required to sea…" at bounding box center [309, 223] width 423 height 208
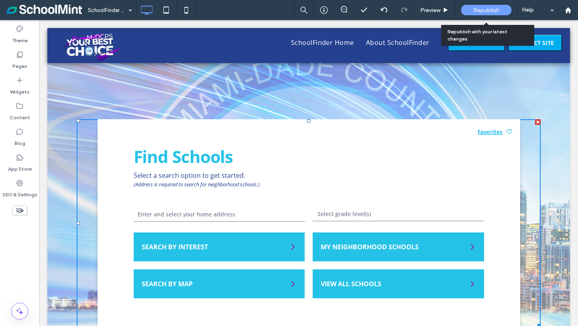
click at [490, 9] on span "Republish" at bounding box center [487, 10] width 26 height 7
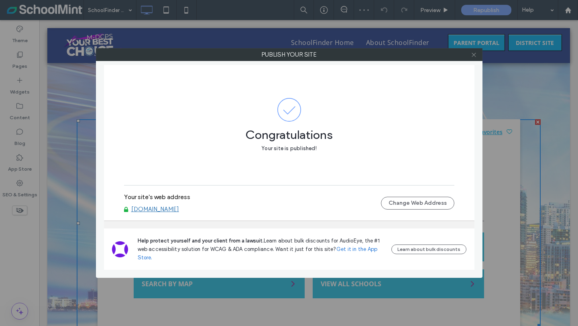
click at [476, 55] on icon at bounding box center [474, 55] width 6 height 6
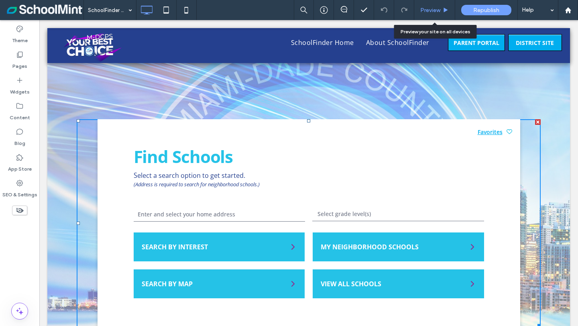
click at [429, 8] on span "Preview" at bounding box center [430, 10] width 20 height 7
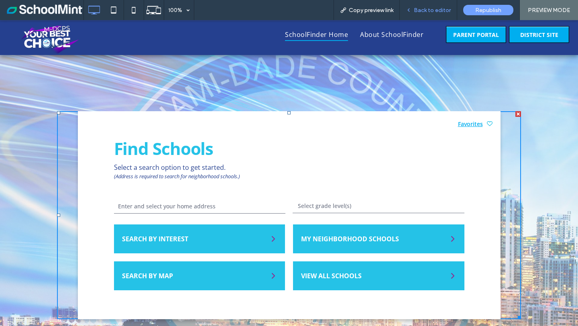
click at [422, 9] on span "Back to editor" at bounding box center [432, 10] width 37 height 7
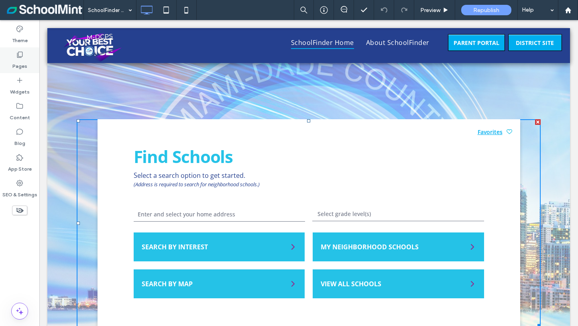
click at [20, 59] on label "Pages" at bounding box center [19, 64] width 15 height 11
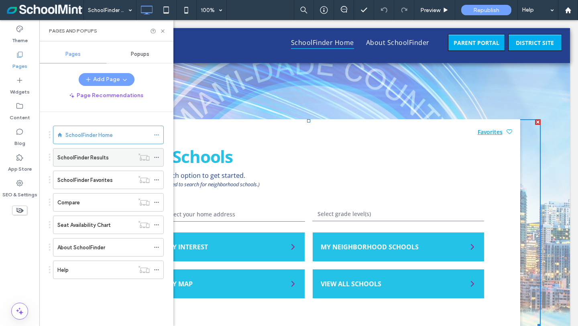
click at [86, 158] on label "SchoolFinder Results" at bounding box center [82, 158] width 51 height 14
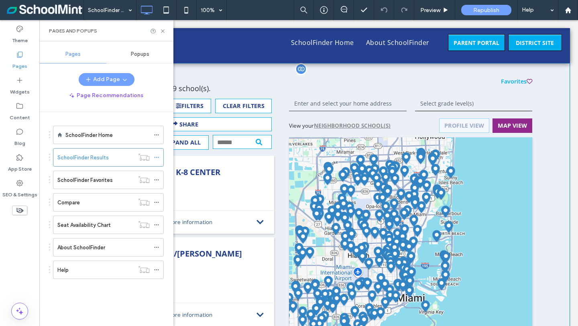
click at [257, 225] on span at bounding box center [313, 271] width 514 height 404
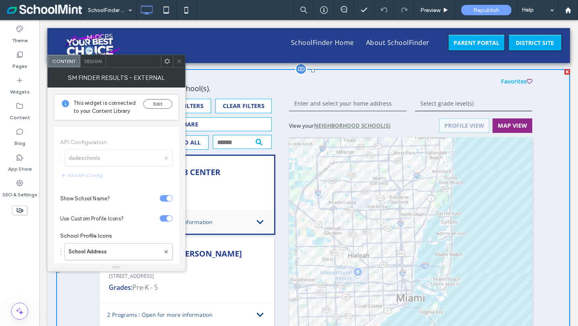
click at [257, 220] on div "4 Programs : Open for more information" at bounding box center [186, 221] width 159 height 7
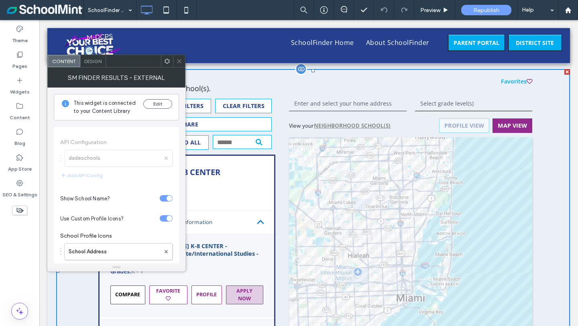
click at [241, 294] on div "button" at bounding box center [245, 295] width 37 height 18
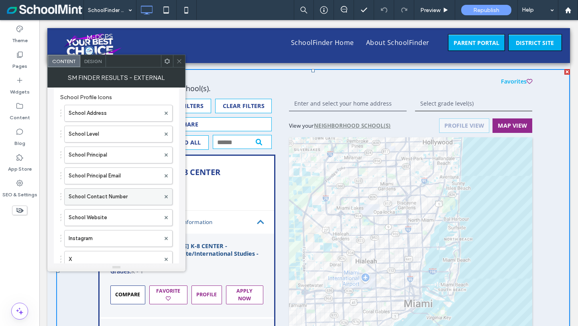
scroll to position [171, 0]
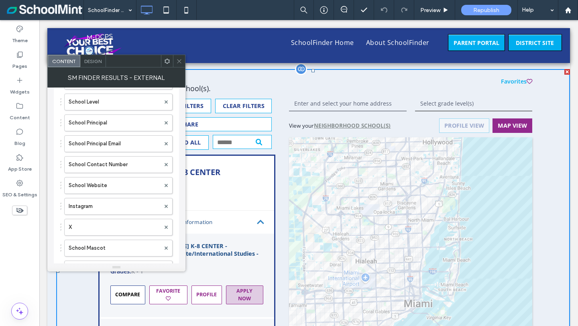
click at [248, 298] on div "button" at bounding box center [245, 295] width 37 height 18
click at [239, 290] on div "button" at bounding box center [245, 295] width 37 height 18
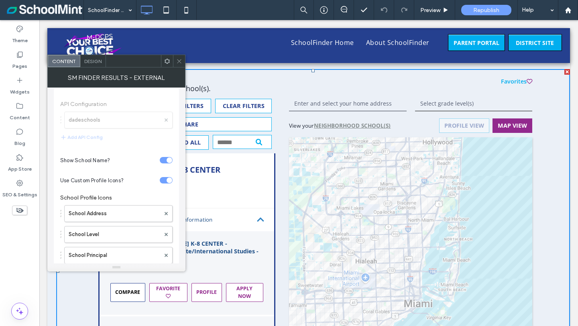
scroll to position [0, 0]
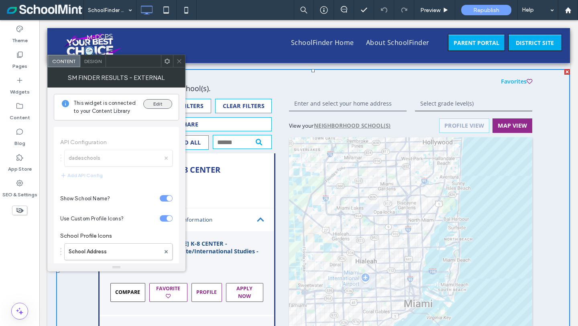
click at [158, 104] on button "Edit" at bounding box center [157, 104] width 29 height 10
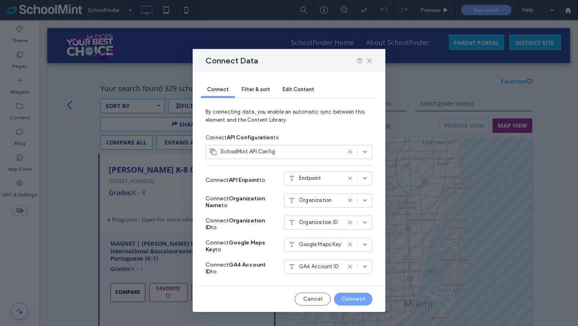
click at [255, 90] on span "Filter & sort" at bounding box center [256, 89] width 28 height 6
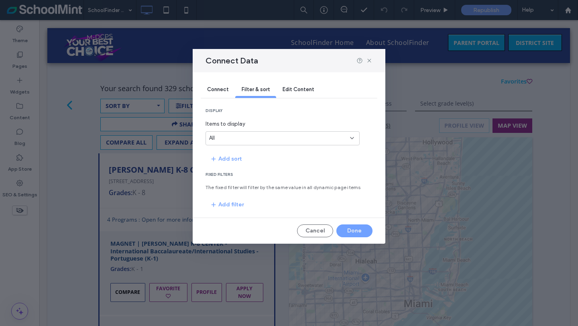
click at [291, 92] on span "Edit Content" at bounding box center [299, 89] width 32 height 6
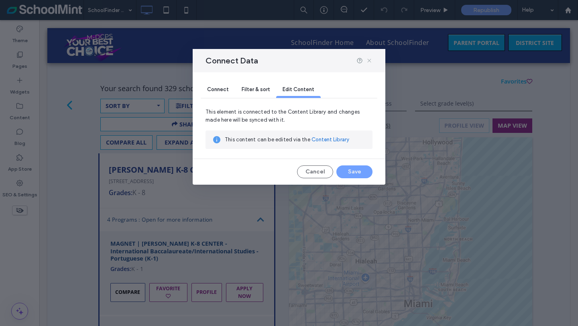
click at [370, 61] on use at bounding box center [369, 61] width 4 height 4
